Goal: Information Seeking & Learning: Learn about a topic

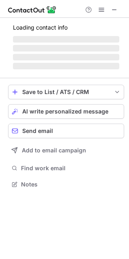
scroll to position [189, 129]
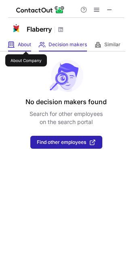
click at [26, 44] on span "About" at bounding box center [24, 44] width 13 height 6
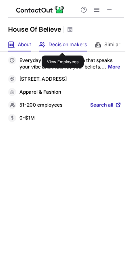
click at [63, 45] on span "Decision makers" at bounding box center [68, 44] width 39 height 6
